Goal: Answer question/provide support

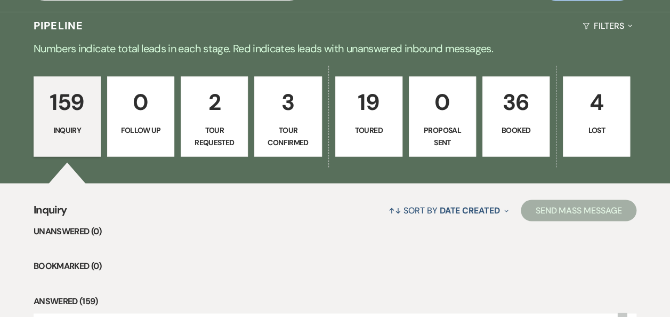
scroll to position [812, 0]
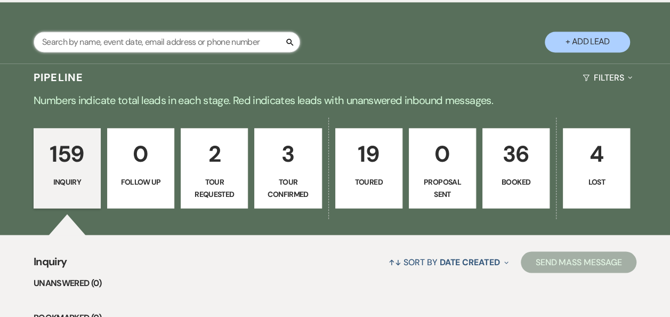
click at [94, 39] on input "text" at bounding box center [167, 41] width 266 height 21
type input "kaila"
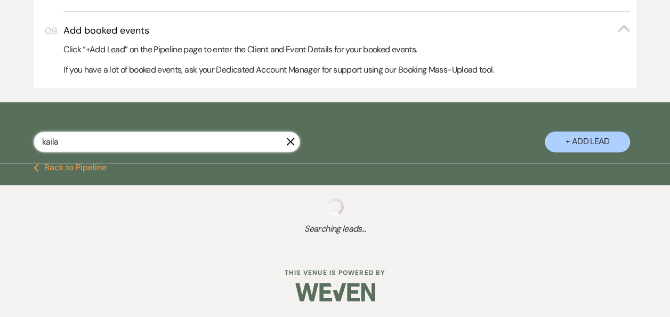
scroll to position [737, 0]
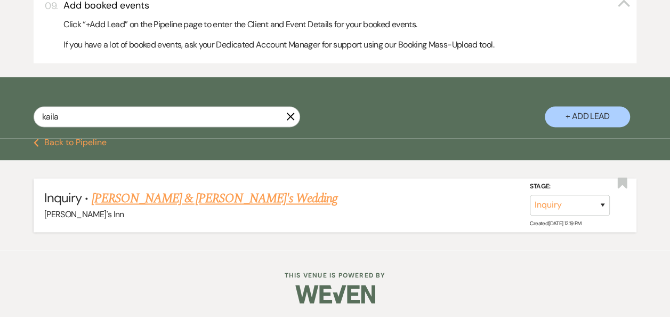
click at [228, 194] on link "[PERSON_NAME] & [PERSON_NAME]'s Wedding" at bounding box center [215, 198] width 246 height 19
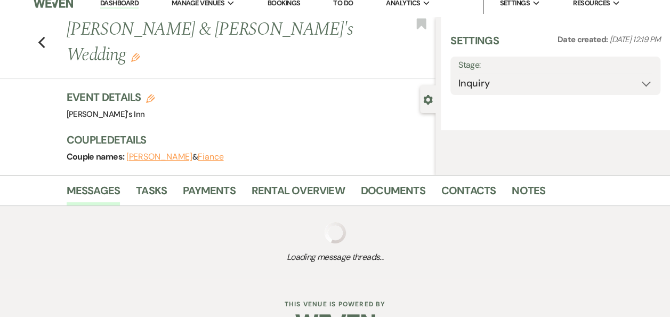
select select "25"
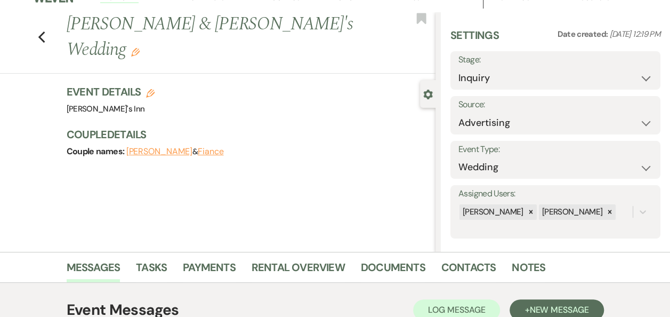
scroll to position [252, 0]
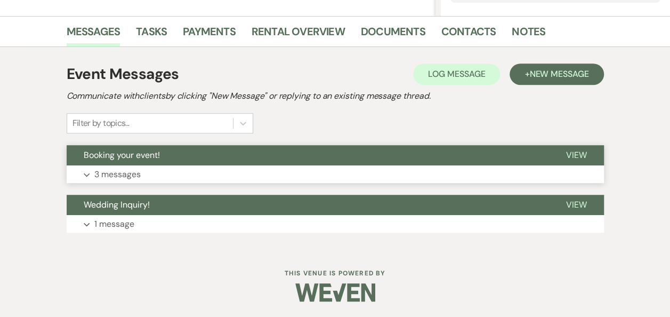
click at [166, 155] on button "Booking your event!" at bounding box center [308, 155] width 482 height 20
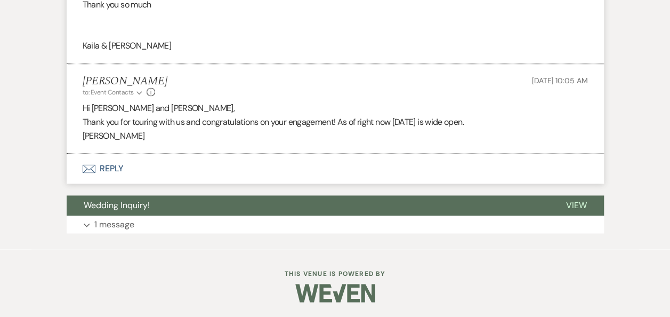
scroll to position [685, 0]
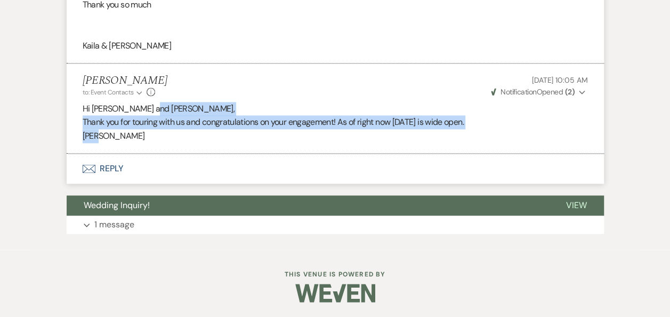
drag, startPoint x: 155, startPoint y: 115, endPoint x: 284, endPoint y: 133, distance: 129.6
click at [284, 133] on div "Hi [PERSON_NAME] and [PERSON_NAME], Thank you for touring with us and congratul…" at bounding box center [335, 122] width 505 height 41
drag, startPoint x: 284, startPoint y: 133, endPoint x: 241, endPoint y: 134, distance: 42.1
click at [241, 134] on p "[PERSON_NAME]" at bounding box center [335, 136] width 505 height 14
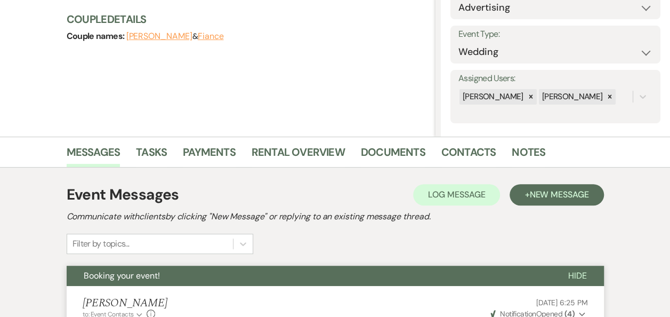
scroll to position [408, 0]
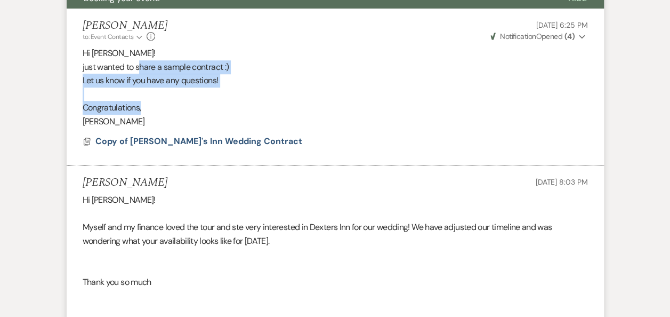
drag, startPoint x: 140, startPoint y: 63, endPoint x: 214, endPoint y: 104, distance: 84.9
click at [214, 104] on div "Hi [PERSON_NAME]! just wanted to share a sample contract :) Let us know if you …" at bounding box center [335, 87] width 505 height 82
drag, startPoint x: 214, startPoint y: 104, endPoint x: 189, endPoint y: 102, distance: 24.6
click at [189, 102] on p "Congratulations," at bounding box center [335, 108] width 505 height 14
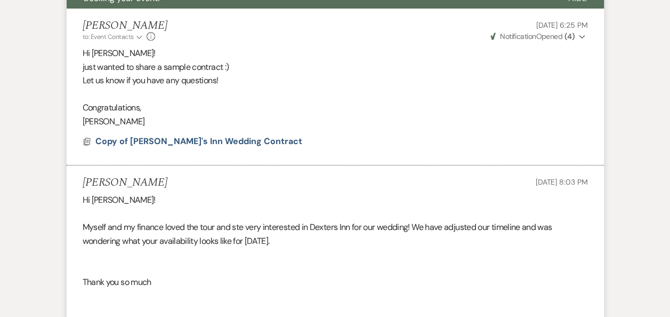
click at [298, 256] on div "Hi [PERSON_NAME]! Myself and my finance loved the tour and ste very interested …" at bounding box center [335, 261] width 505 height 136
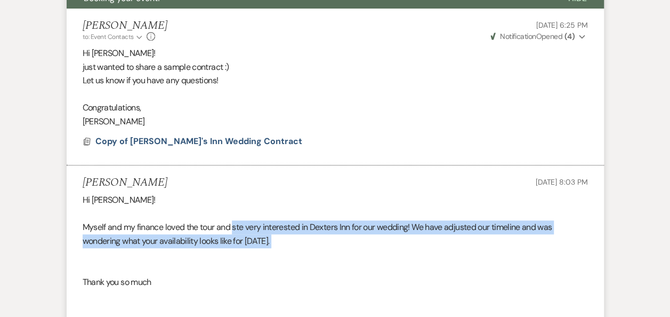
drag, startPoint x: 235, startPoint y: 232, endPoint x: 315, endPoint y: 255, distance: 83.0
click at [315, 255] on div "Hi [PERSON_NAME]! Myself and my finance loved the tour and ste very interested …" at bounding box center [335, 261] width 505 height 136
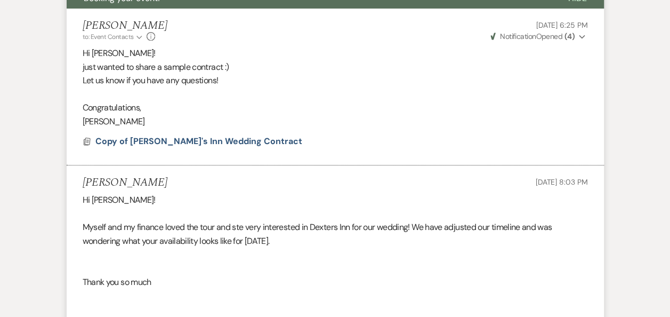
drag, startPoint x: 315, startPoint y: 255, endPoint x: 308, endPoint y: 277, distance: 23.4
click at [308, 277] on div "Hi [PERSON_NAME]! Myself and my finance loved the tour and ste very interested …" at bounding box center [335, 261] width 505 height 136
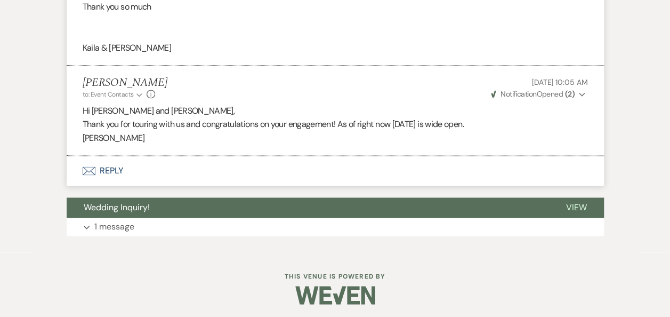
scroll to position [685, 0]
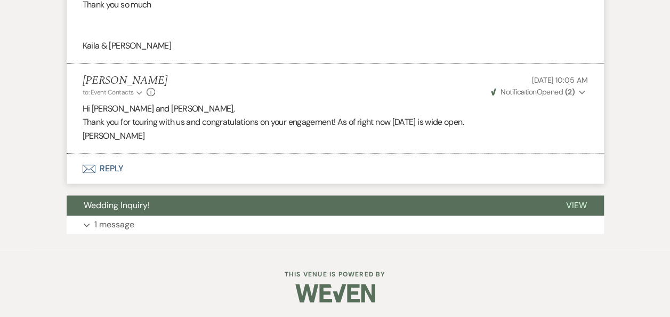
click at [106, 165] on button "Envelope Reply" at bounding box center [335, 168] width 537 height 30
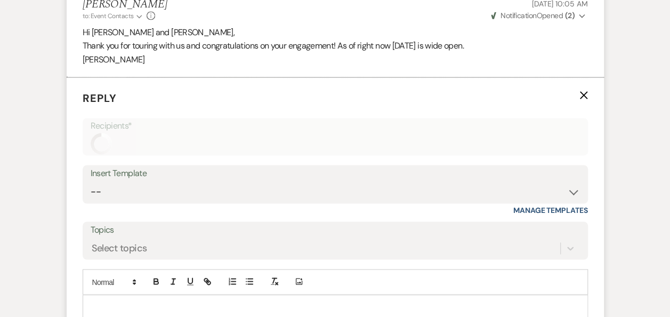
scroll to position [790, 0]
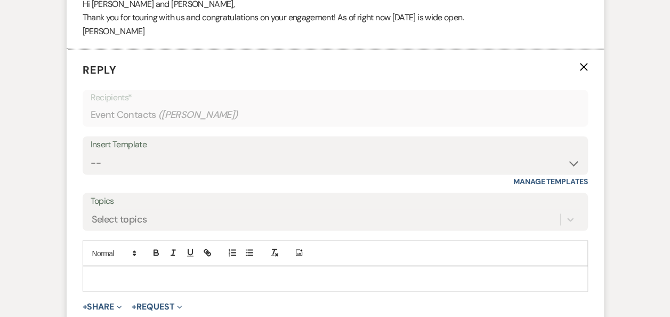
click at [171, 274] on p at bounding box center [335, 278] width 488 height 12
click at [185, 278] on p "Hello! Just wondering" at bounding box center [335, 278] width 488 height 12
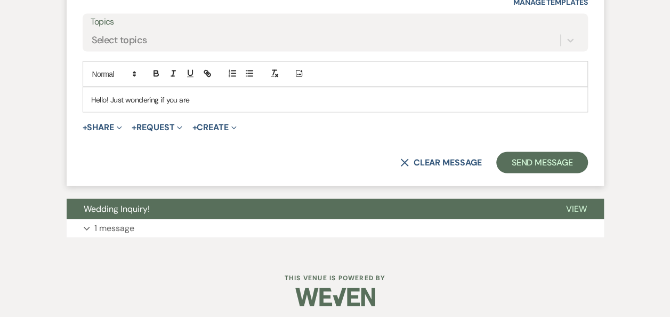
scroll to position [972, 0]
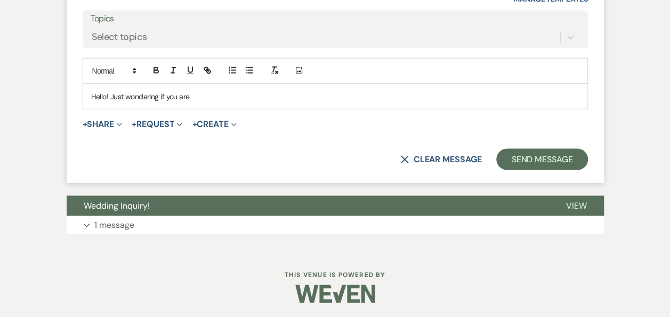
click at [240, 94] on p "Hello! Just wondering if you are" at bounding box center [335, 96] width 488 height 12
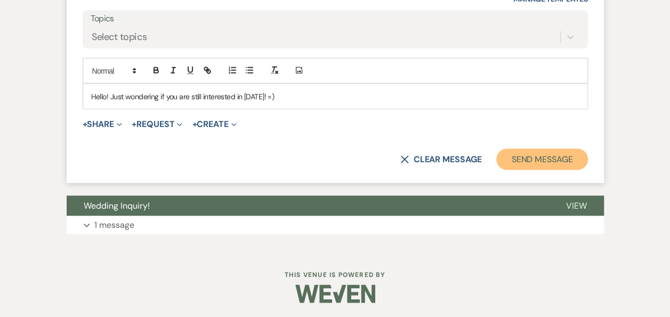
click at [561, 155] on button "Send Message" at bounding box center [541, 158] width 91 height 21
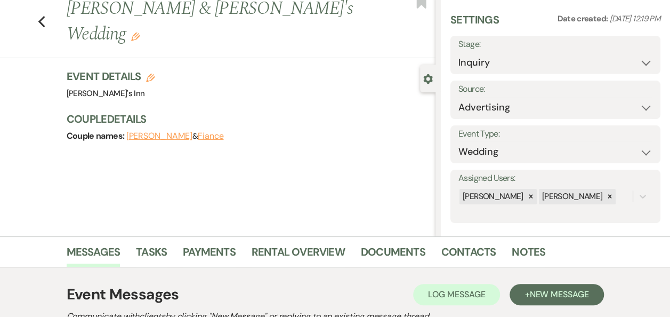
scroll to position [0, 0]
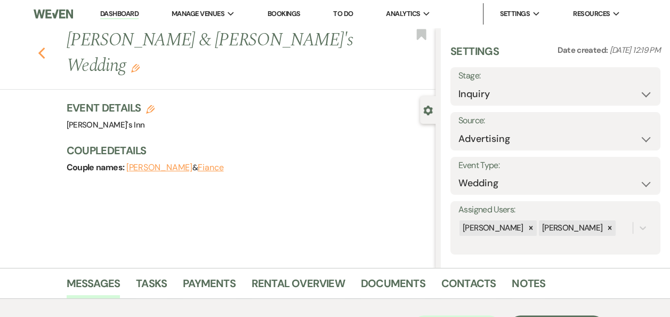
click at [45, 47] on use "button" at bounding box center [41, 53] width 7 height 12
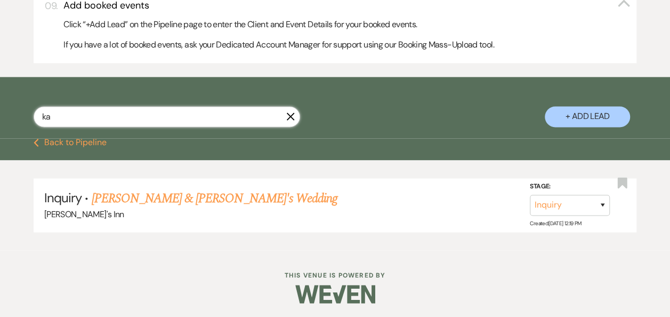
type input "k"
type input "[PERSON_NAME]"
select select "5"
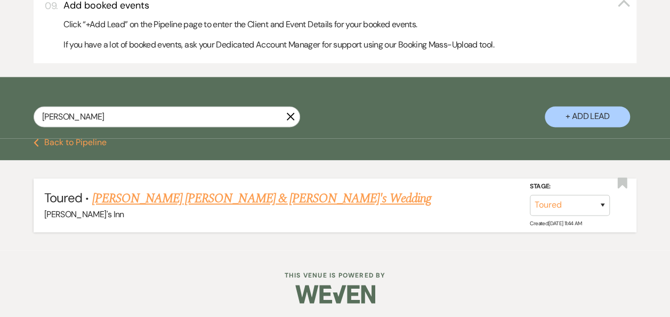
click at [197, 192] on link "[PERSON_NAME] [PERSON_NAME] & [PERSON_NAME]'s Wedding" at bounding box center [261, 198] width 339 height 19
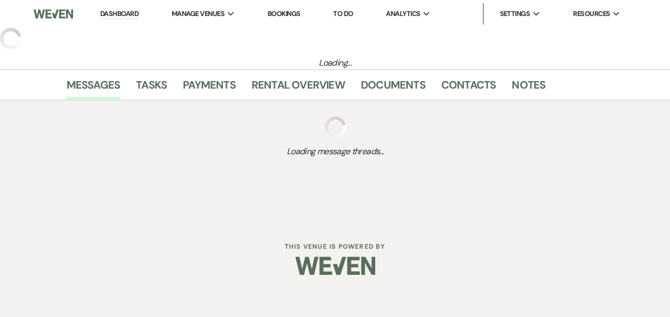
select select "5"
select select "23"
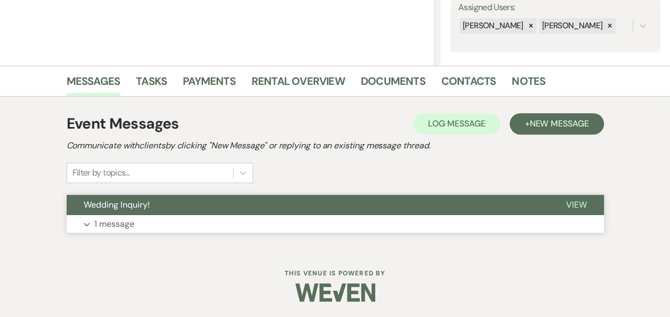
click at [192, 221] on button "Expand 1 message" at bounding box center [335, 224] width 537 height 18
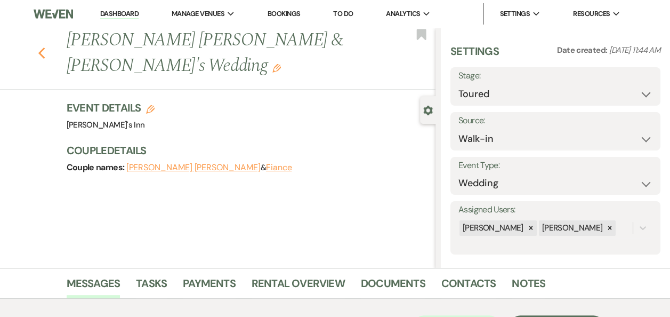
click at [45, 47] on use "button" at bounding box center [41, 53] width 7 height 12
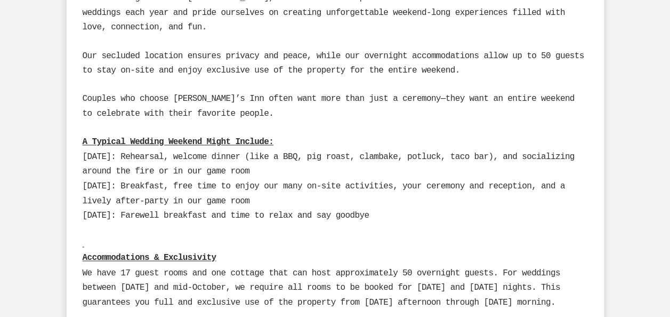
select select "5"
